Goal: Register for event/course

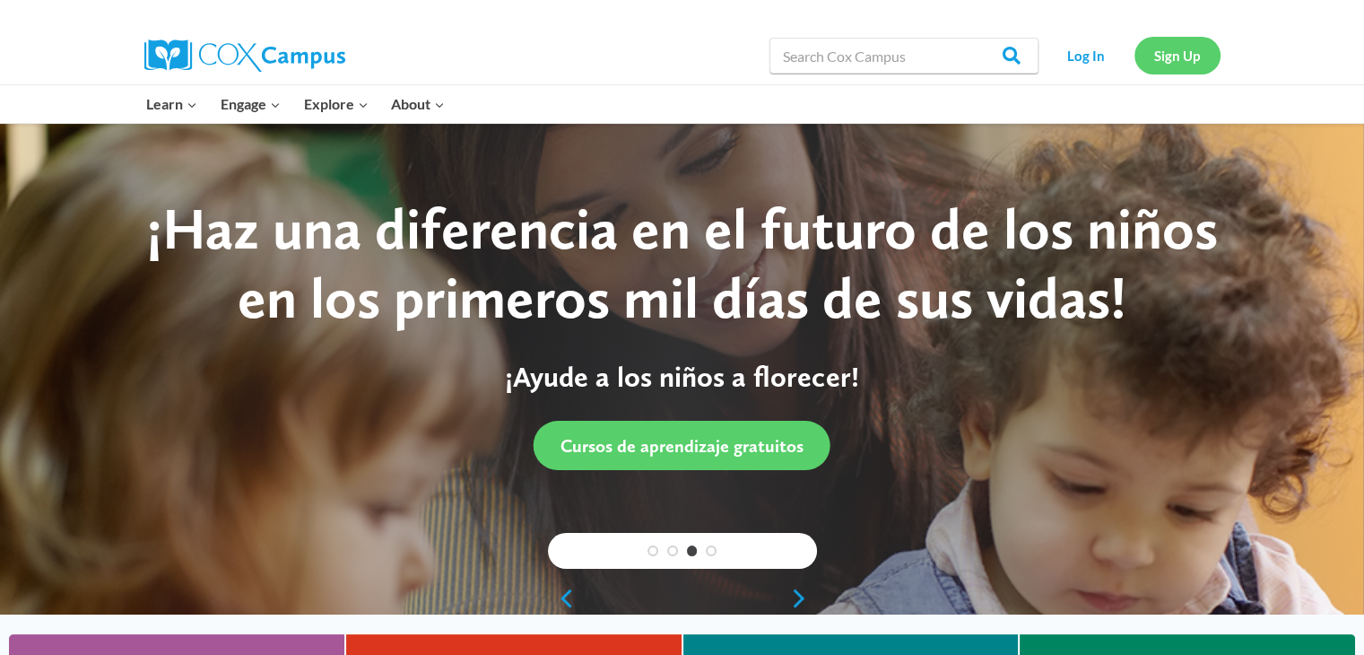
click at [1189, 50] on link "Sign Up" at bounding box center [1177, 55] width 86 height 37
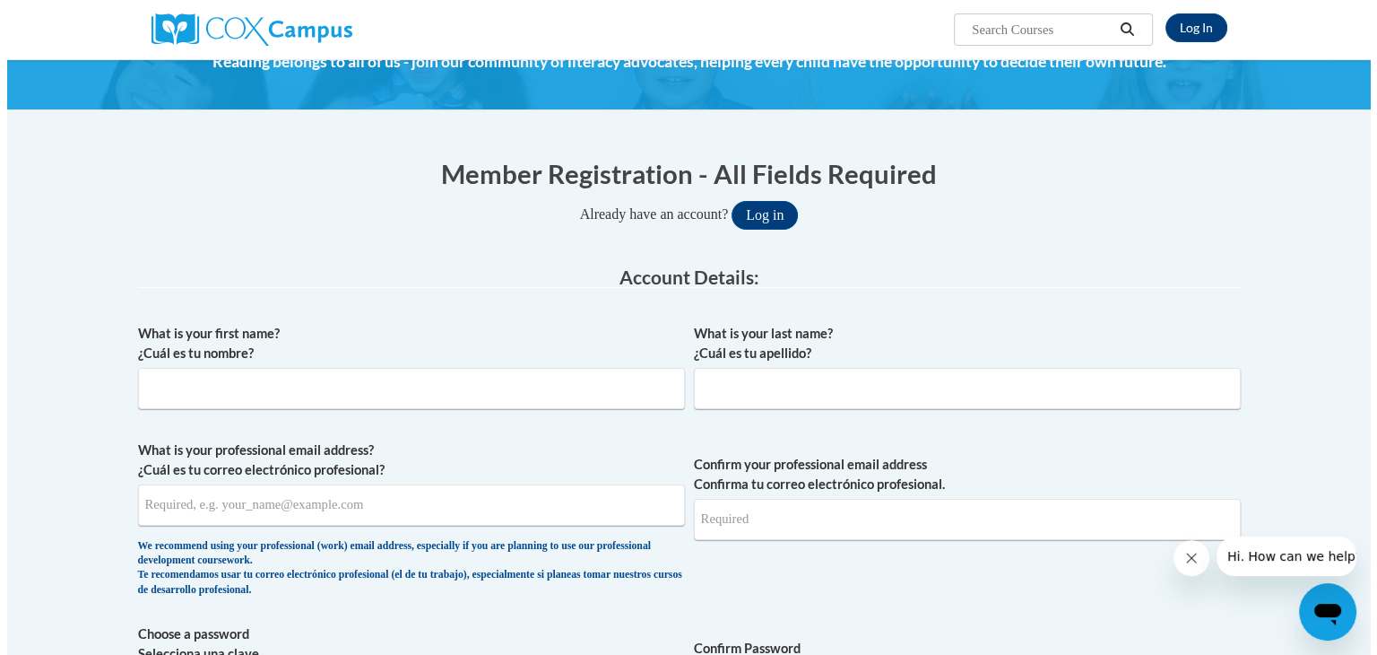
scroll to position [90, 0]
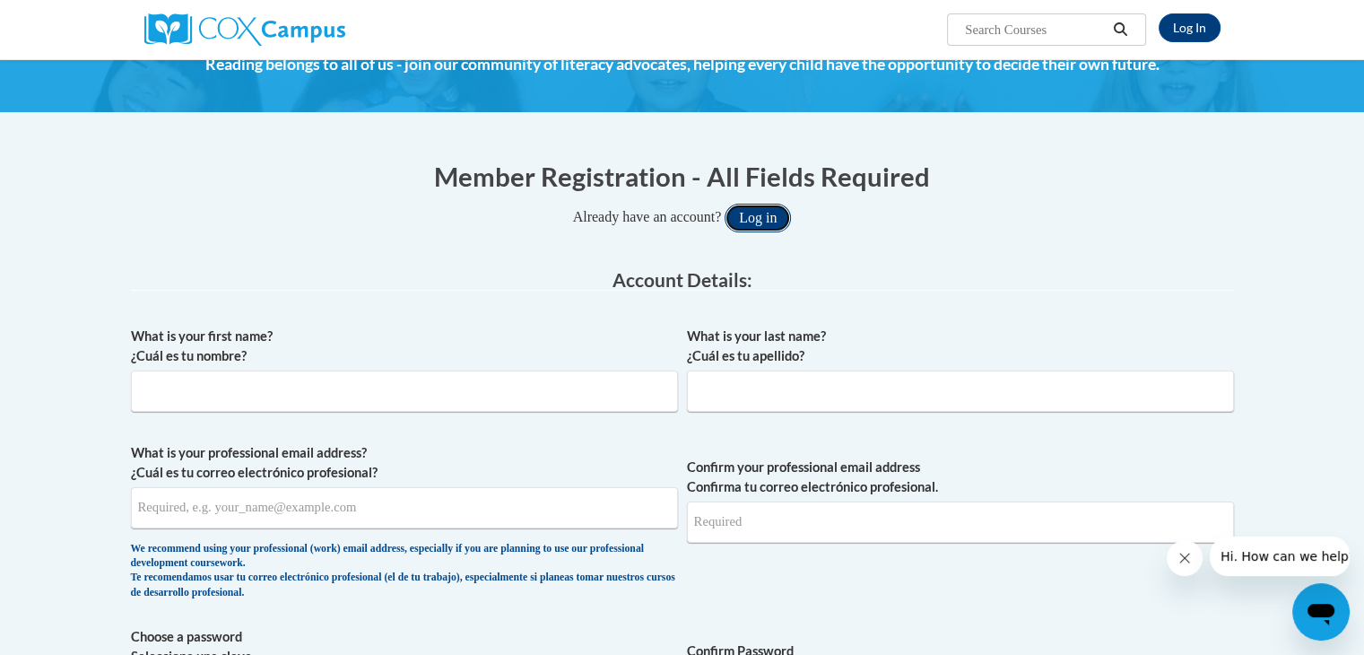
click at [766, 206] on button "Log in" at bounding box center [757, 218] width 66 height 29
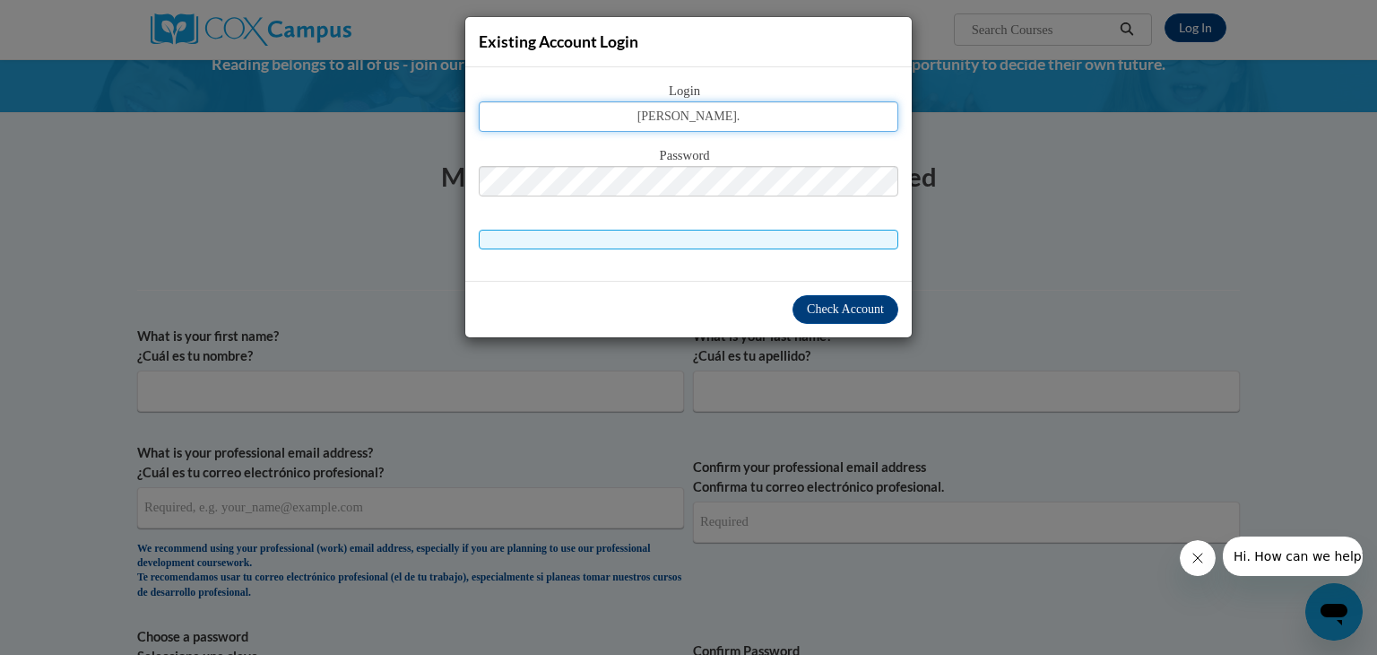
type input "webb.arneice@gmail.com"
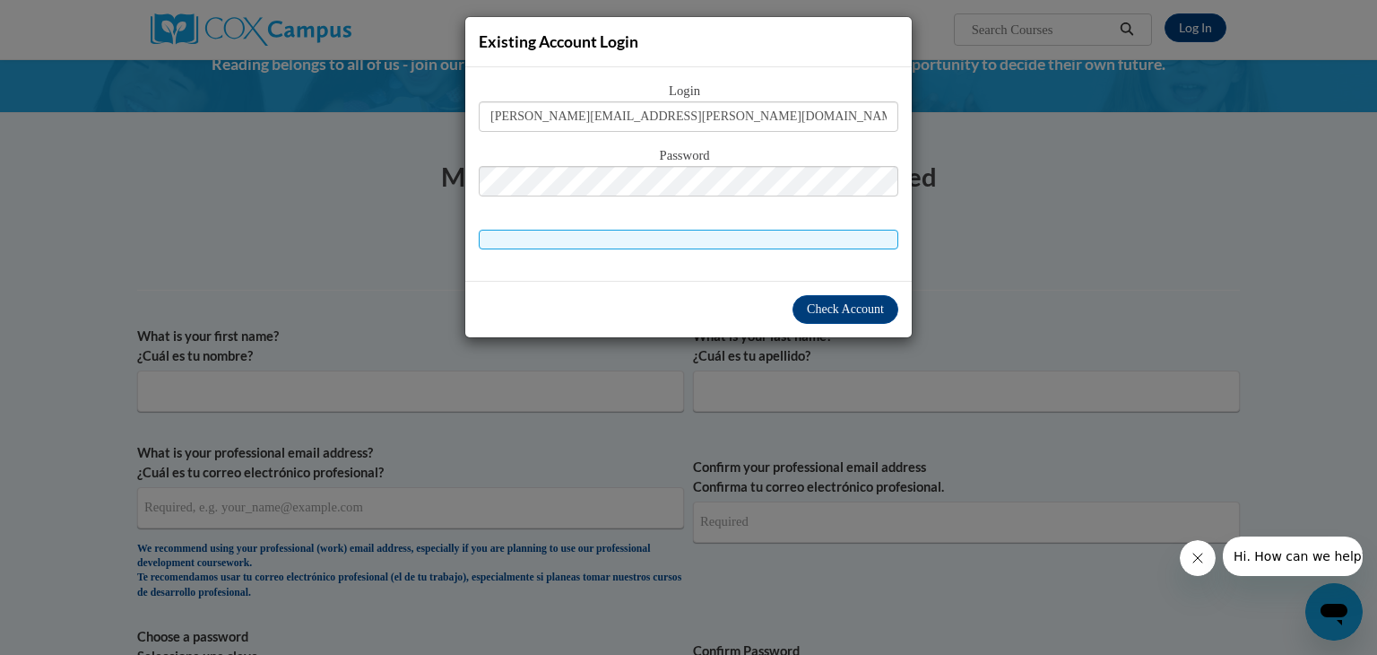
click at [800, 200] on div "Password" at bounding box center [689, 180] width 420 height 71
click at [775, 233] on span at bounding box center [689, 240] width 420 height 20
click at [819, 309] on span "Check Account" at bounding box center [845, 308] width 77 height 13
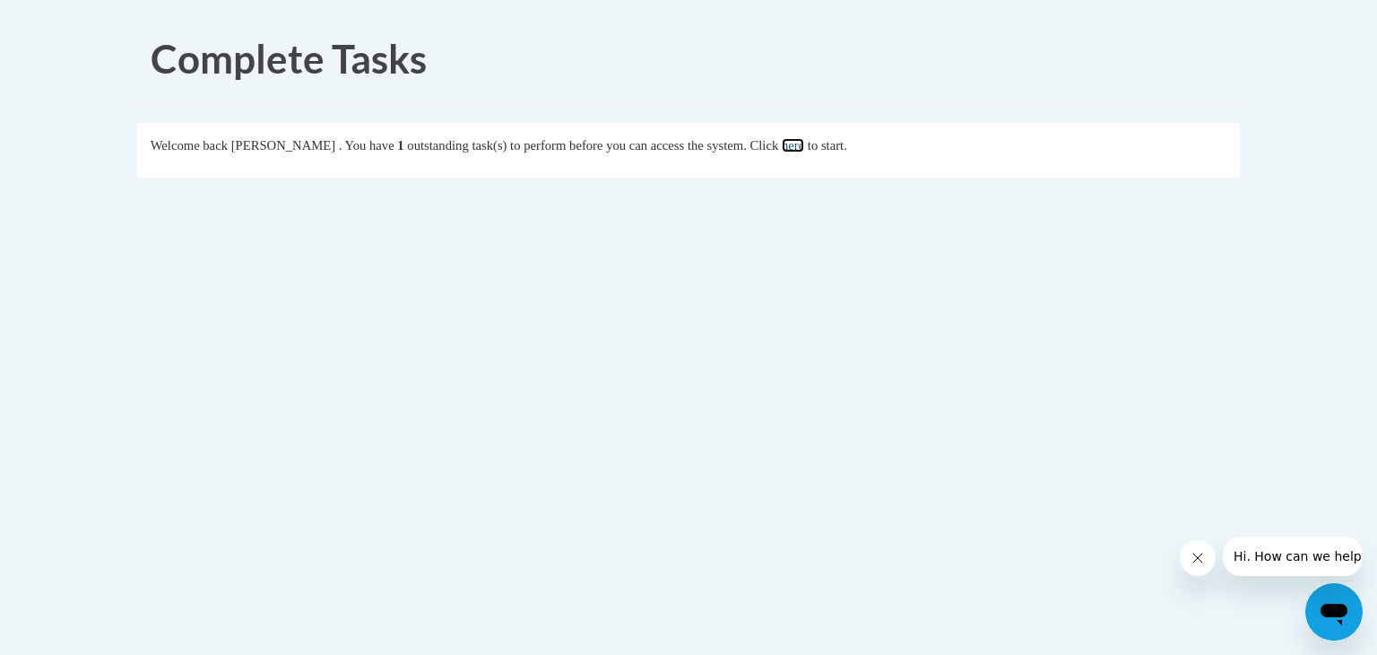
click at [804, 141] on link "here" at bounding box center [793, 145] width 22 height 14
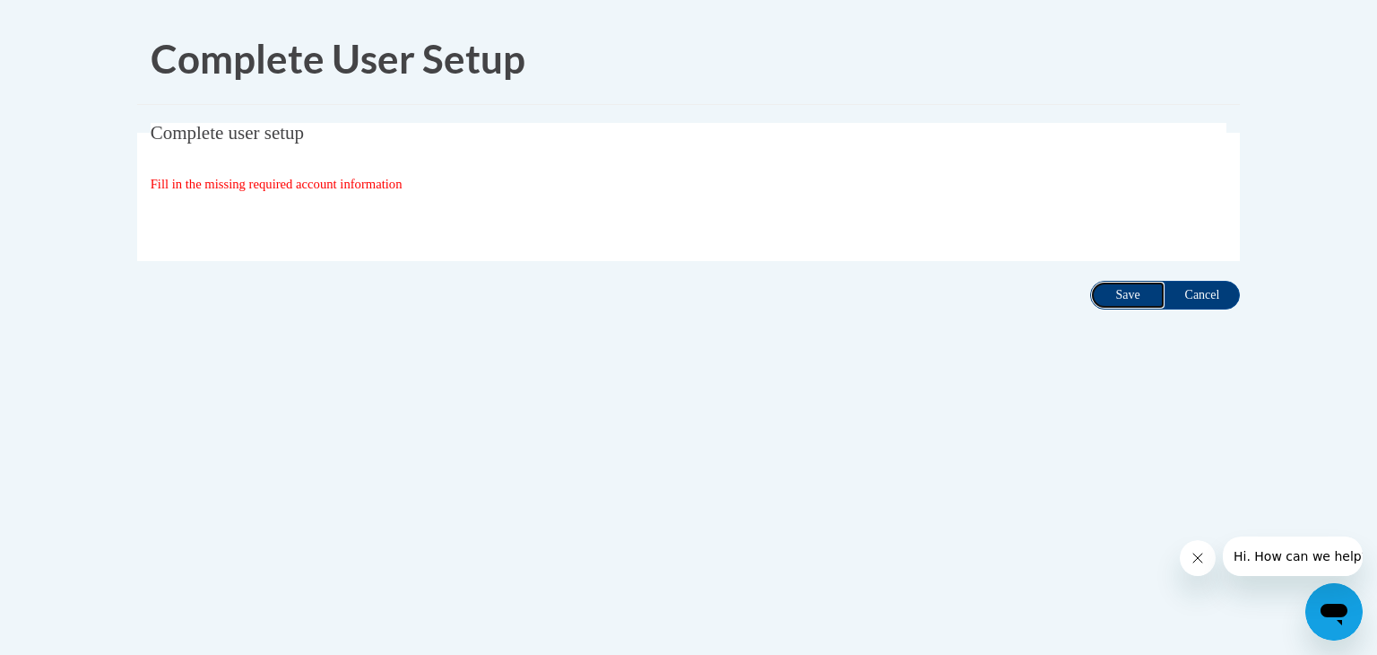
click at [1115, 299] on input "Save" at bounding box center [1127, 295] width 75 height 29
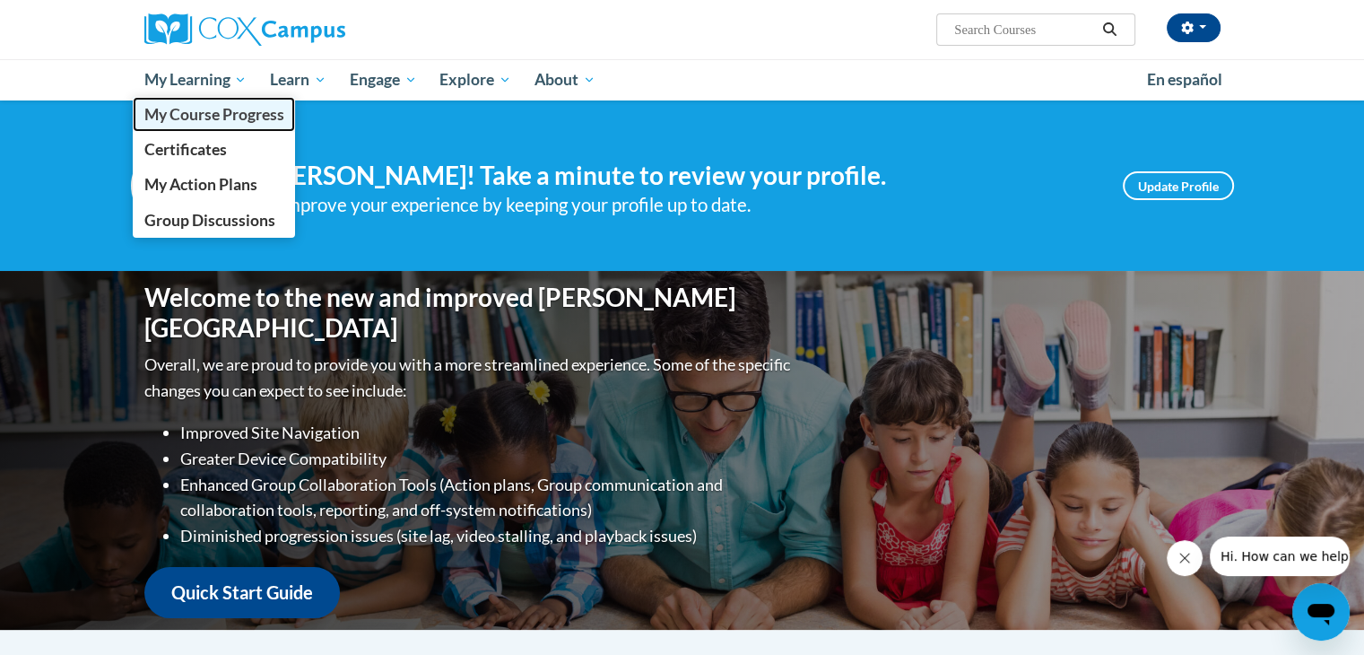
click at [210, 119] on span "My Course Progress" at bounding box center [213, 114] width 140 height 19
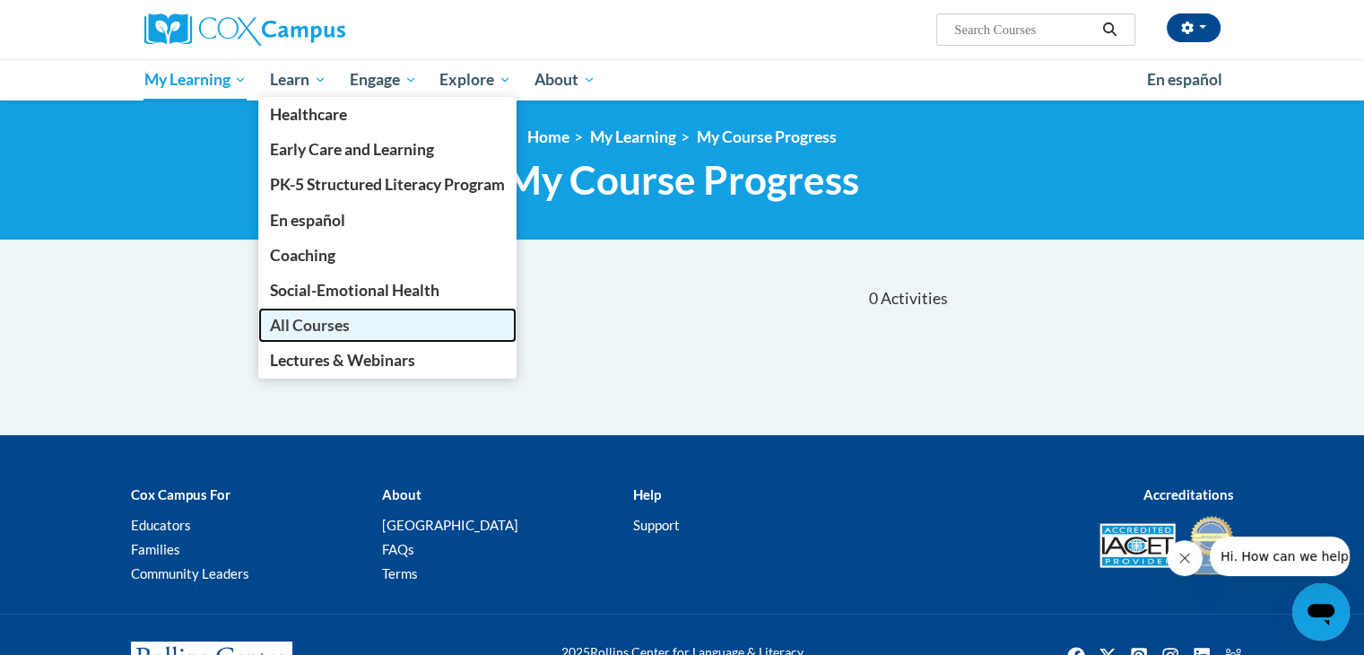
click at [323, 335] on link "All Courses" at bounding box center [387, 325] width 258 height 35
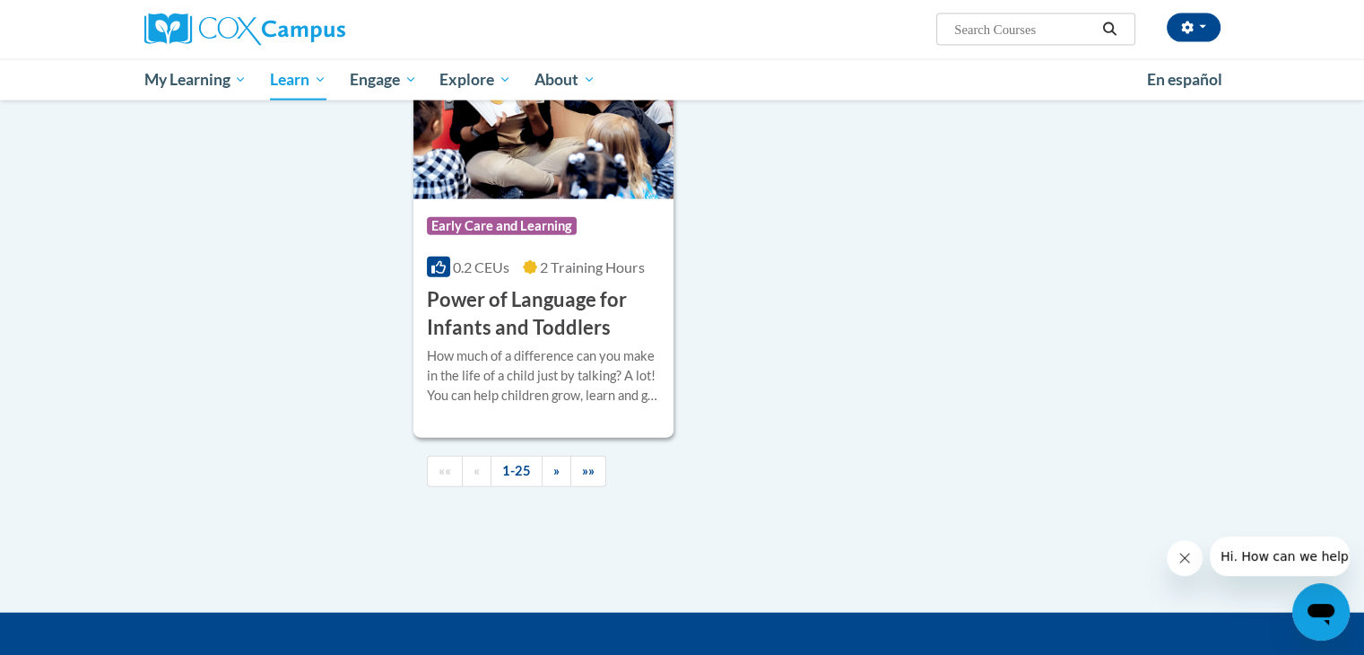
scroll to position [4152, 0]
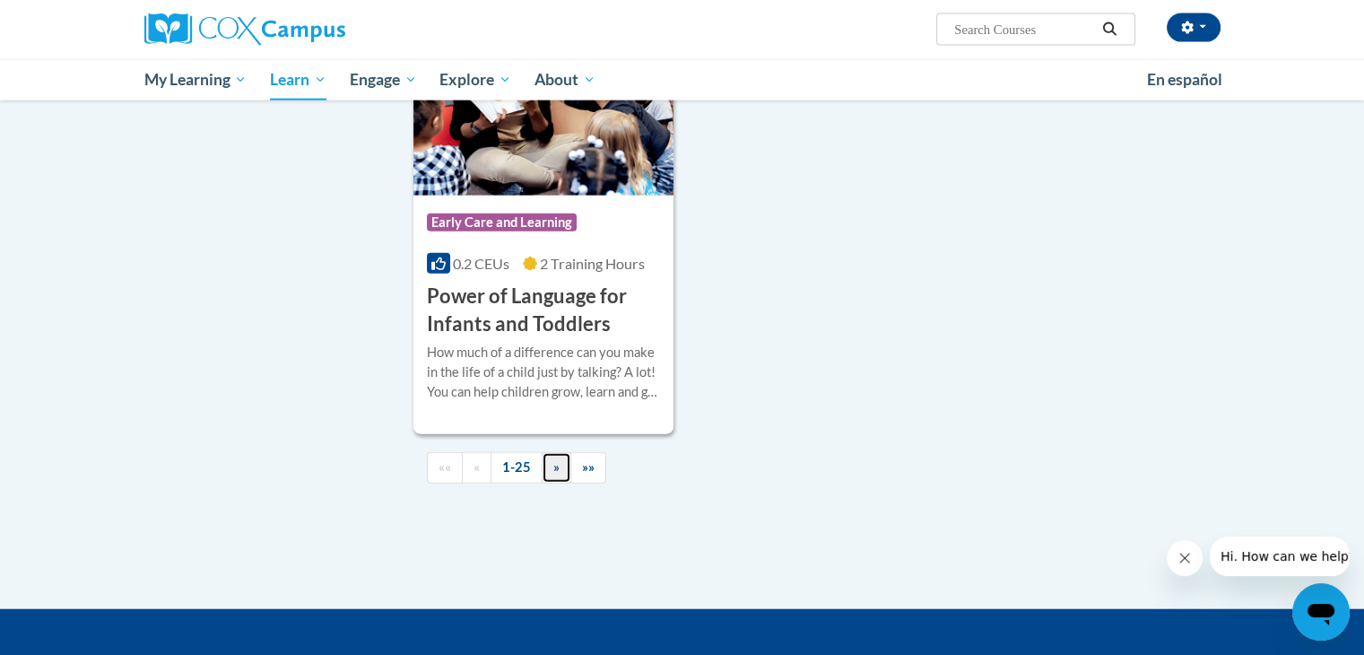
click at [562, 483] on link "»" at bounding box center [557, 467] width 30 height 31
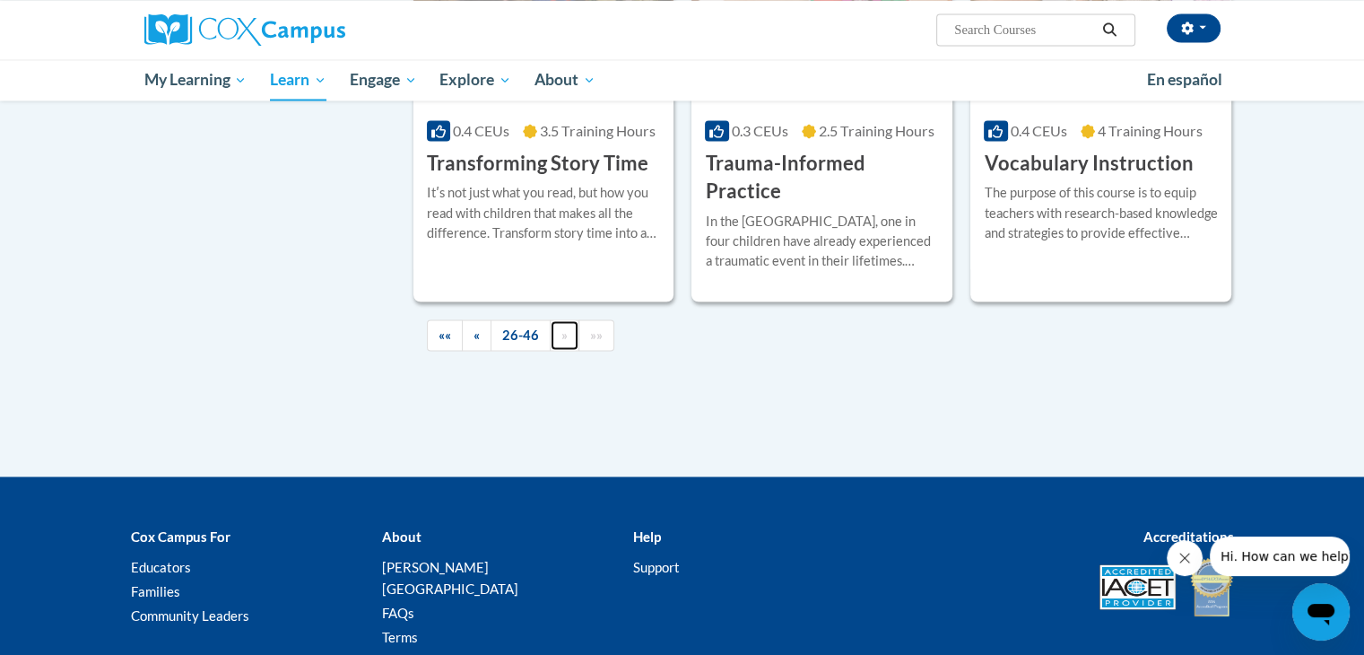
scroll to position [3199, 0]
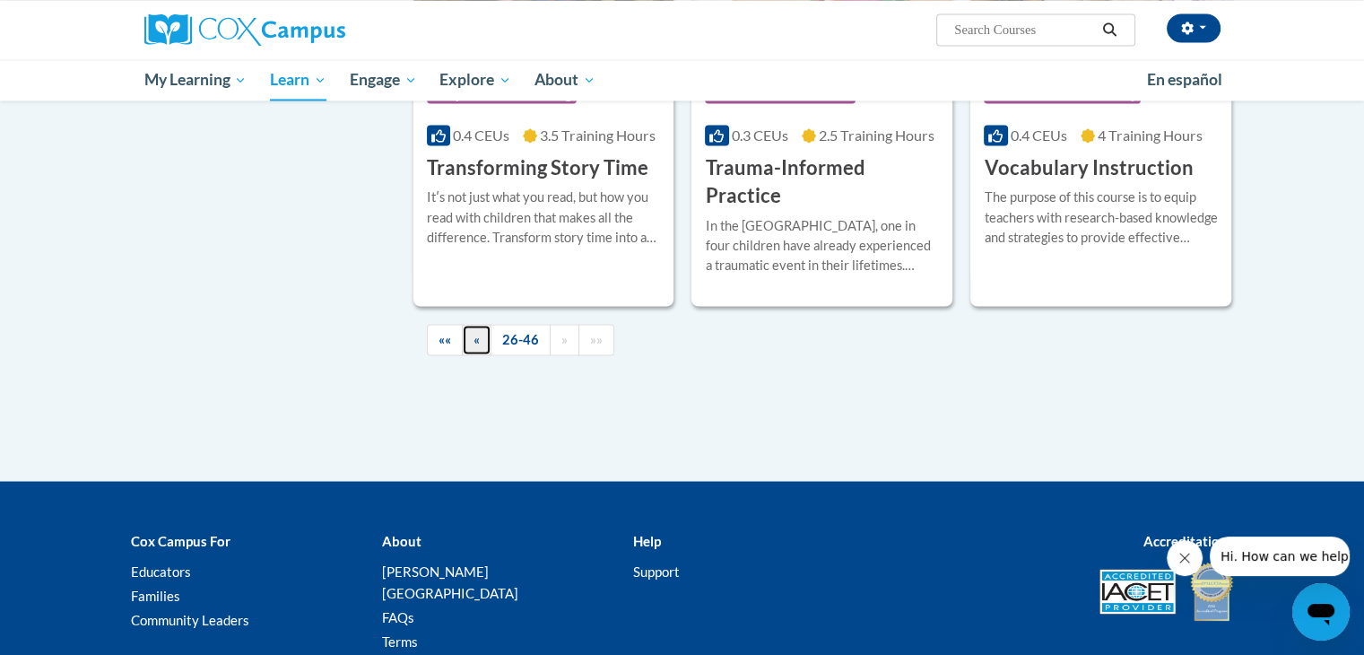
click at [477, 324] on link "«" at bounding box center [477, 339] width 30 height 31
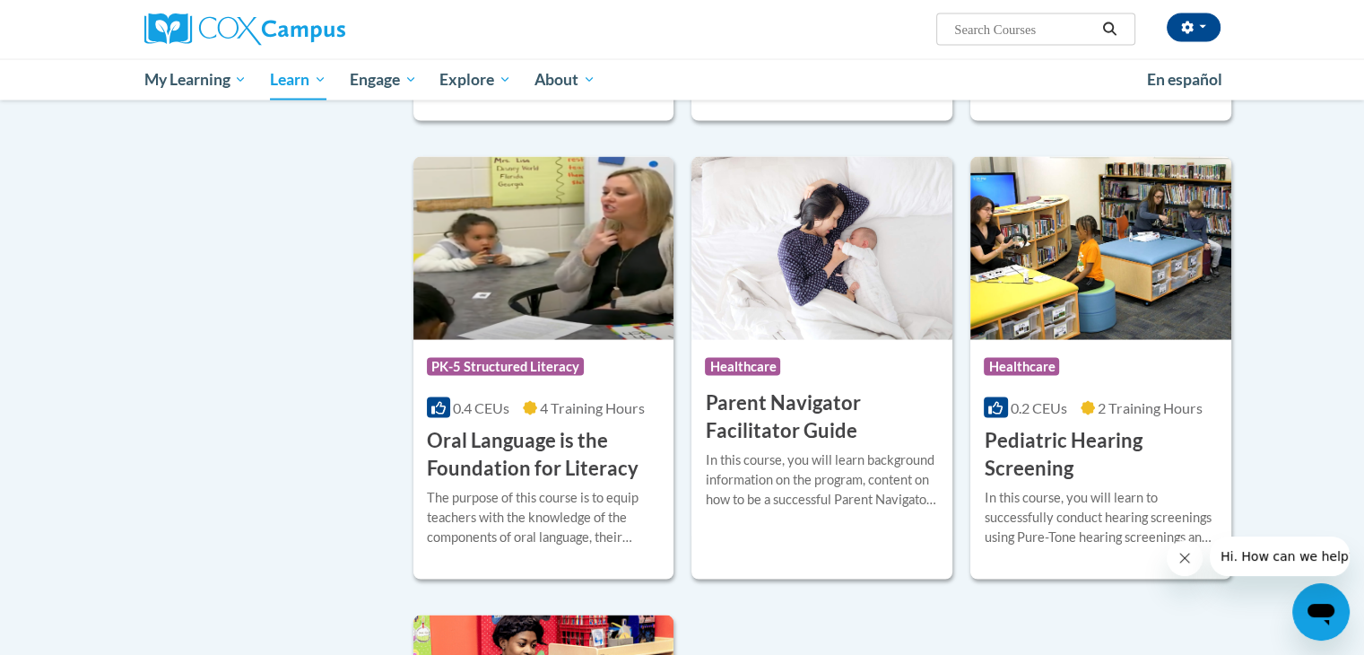
scroll to position [3543, 0]
